Goal: Task Accomplishment & Management: Use online tool/utility

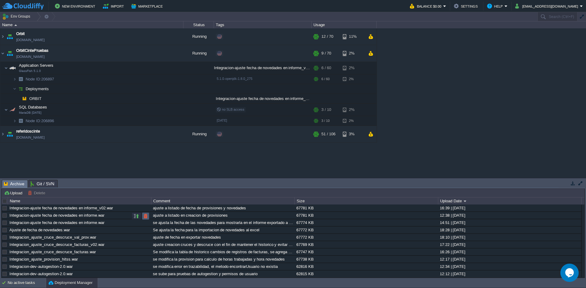
click at [147, 218] on button "button" at bounding box center [145, 216] width 5 height 5
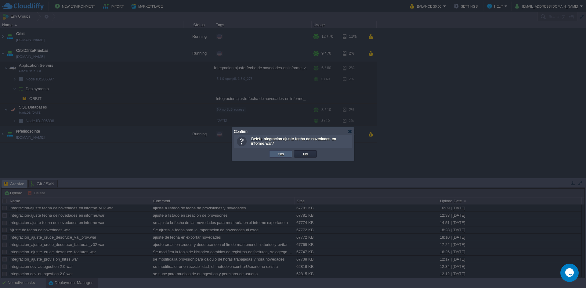
click at [288, 154] on td "Yes" at bounding box center [280, 153] width 23 height 7
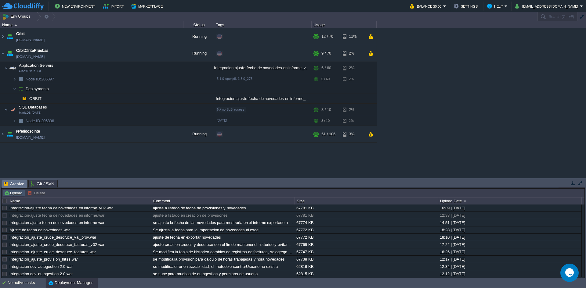
click at [13, 192] on button "Upload" at bounding box center [14, 192] width 20 height 5
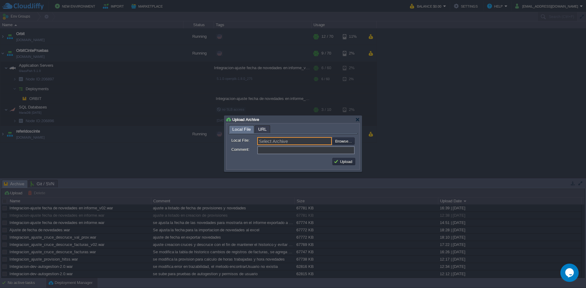
click at [324, 141] on input "Select Archive" at bounding box center [294, 141] width 74 height 8
click at [344, 141] on input "file" at bounding box center [315, 141] width 77 height 7
type input "C:\fakepath\Integracion-ajuste fecha de novedades en informe_v02.war"
type input "Integracion-ajuste fecha de novedades en informe_v02.war"
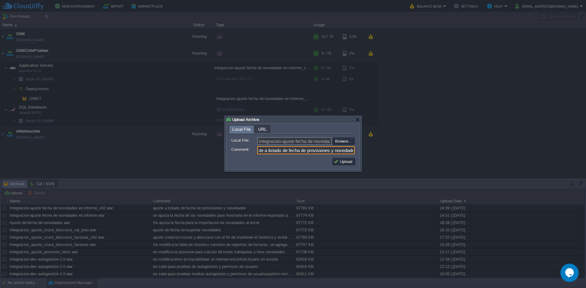
scroll to position [0, 12]
type input "ajuste a listado de fecha de provisiones y novedades"
click at [343, 161] on button "Upload" at bounding box center [343, 161] width 20 height 5
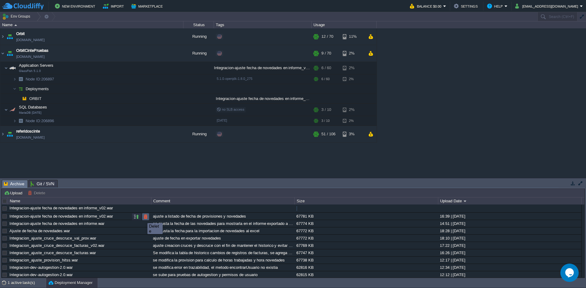
click at [143, 218] on button "button" at bounding box center [145, 216] width 5 height 5
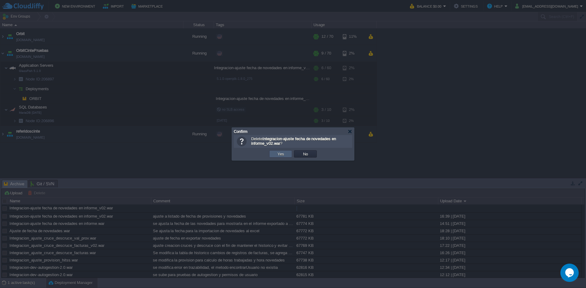
click at [278, 153] on button "Yes" at bounding box center [280, 153] width 10 height 5
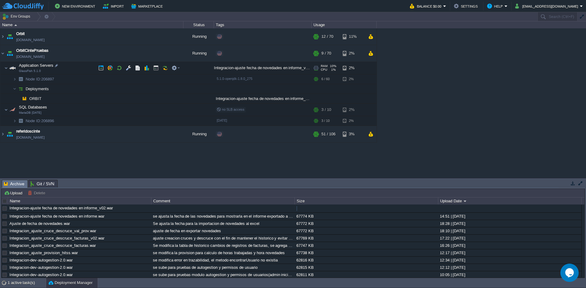
click at [261, 68] on div "Integracion-ajuste fecha de novedades en informe_v02.war" at bounding box center [263, 68] width 98 height 12
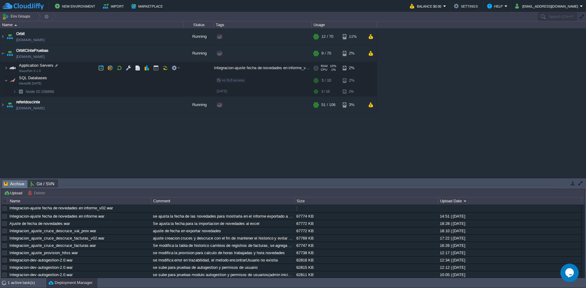
click at [261, 68] on div "Integracion-ajuste fecha de novedades en informe_v02.war" at bounding box center [263, 68] width 98 height 12
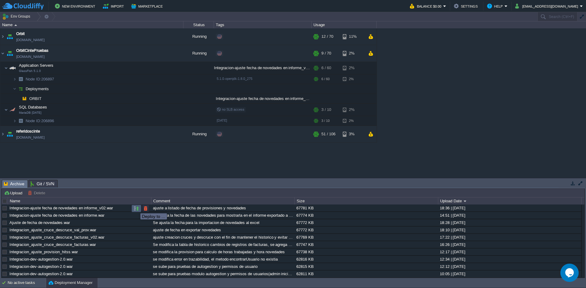
click at [136, 208] on button "button" at bounding box center [136, 208] width 5 height 5
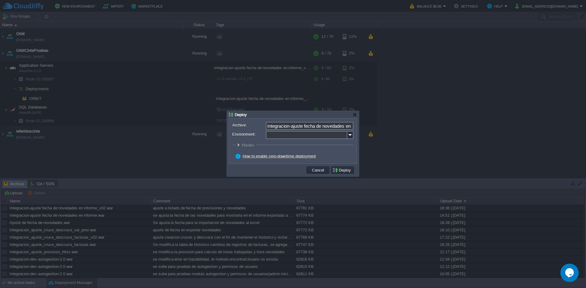
click at [347, 136] on input "Environment:" at bounding box center [306, 135] width 81 height 8
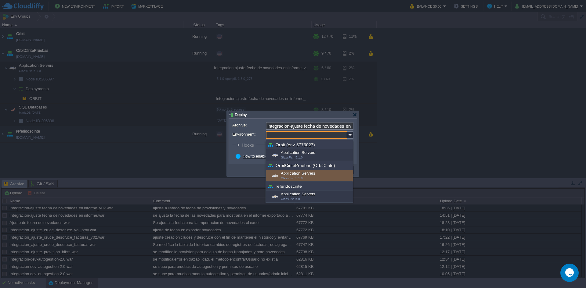
click at [309, 174] on div "Application Servers GlassFish 5.1.0" at bounding box center [309, 176] width 87 height 12
type input "Application Servers (OrbitCintePruebas (OrbitCinte))"
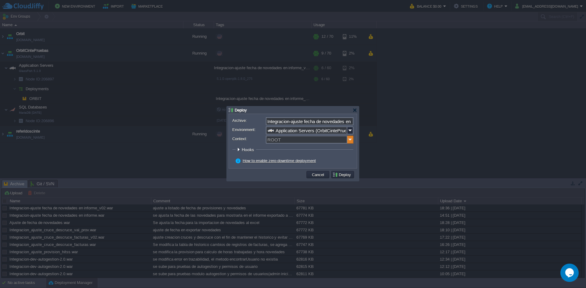
click at [351, 139] on img at bounding box center [350, 140] width 6 height 8
click at [307, 148] on div "ORBIT" at bounding box center [309, 149] width 86 height 8
type input "ORBIT"
click at [341, 177] on button "Deploy" at bounding box center [342, 174] width 20 height 5
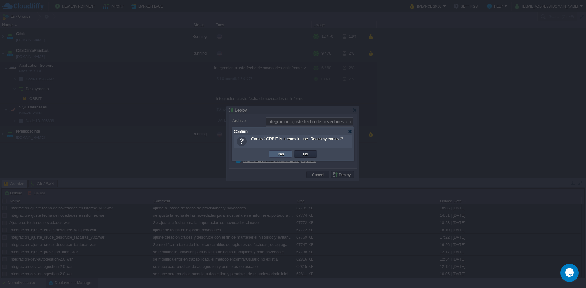
click at [279, 154] on button "Yes" at bounding box center [280, 153] width 10 height 5
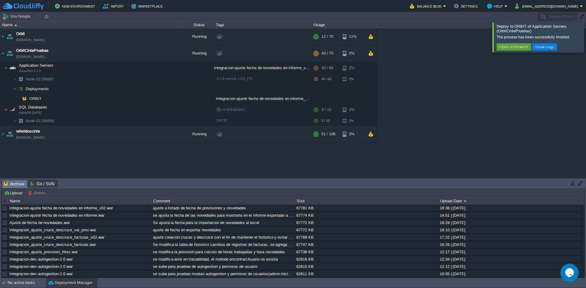
click at [508, 51] on td "Open in Browser" at bounding box center [513, 46] width 34 height 7
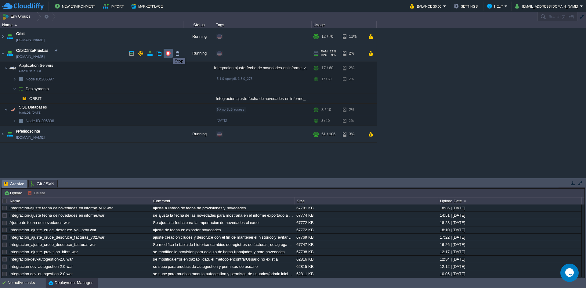
click at [168, 52] on button "button" at bounding box center [167, 53] width 5 height 5
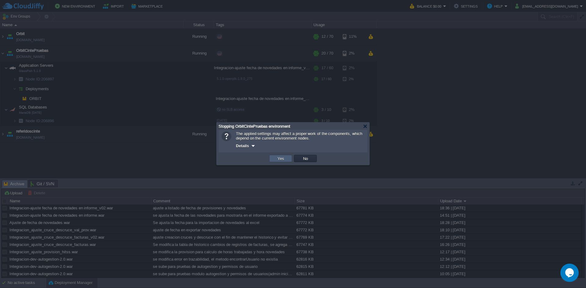
click at [284, 162] on td "Yes" at bounding box center [280, 158] width 23 height 7
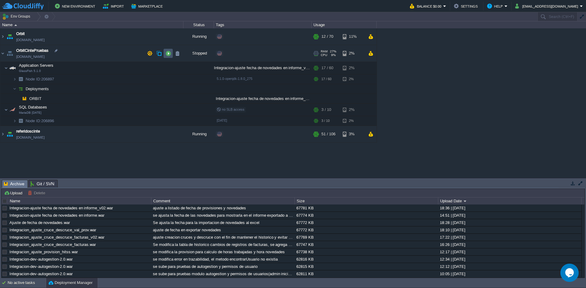
click at [166, 52] on button "button" at bounding box center [167, 53] width 5 height 5
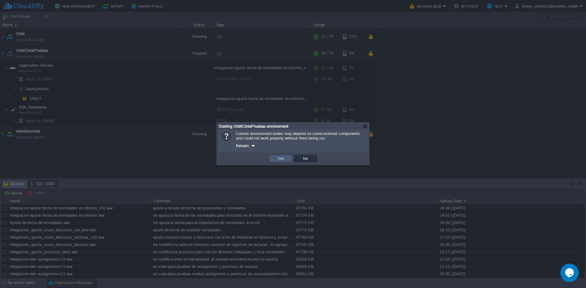
click at [276, 156] on td "Yes" at bounding box center [280, 158] width 23 height 7
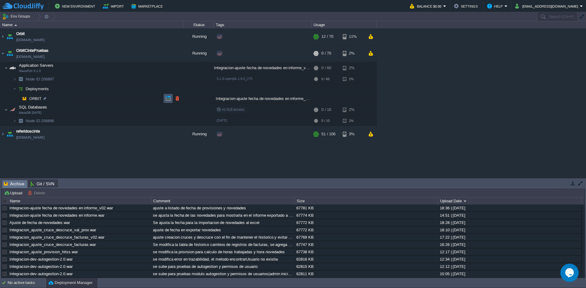
click at [166, 97] on button "button" at bounding box center [167, 98] width 5 height 5
